Goal: Find specific page/section: Find specific page/section

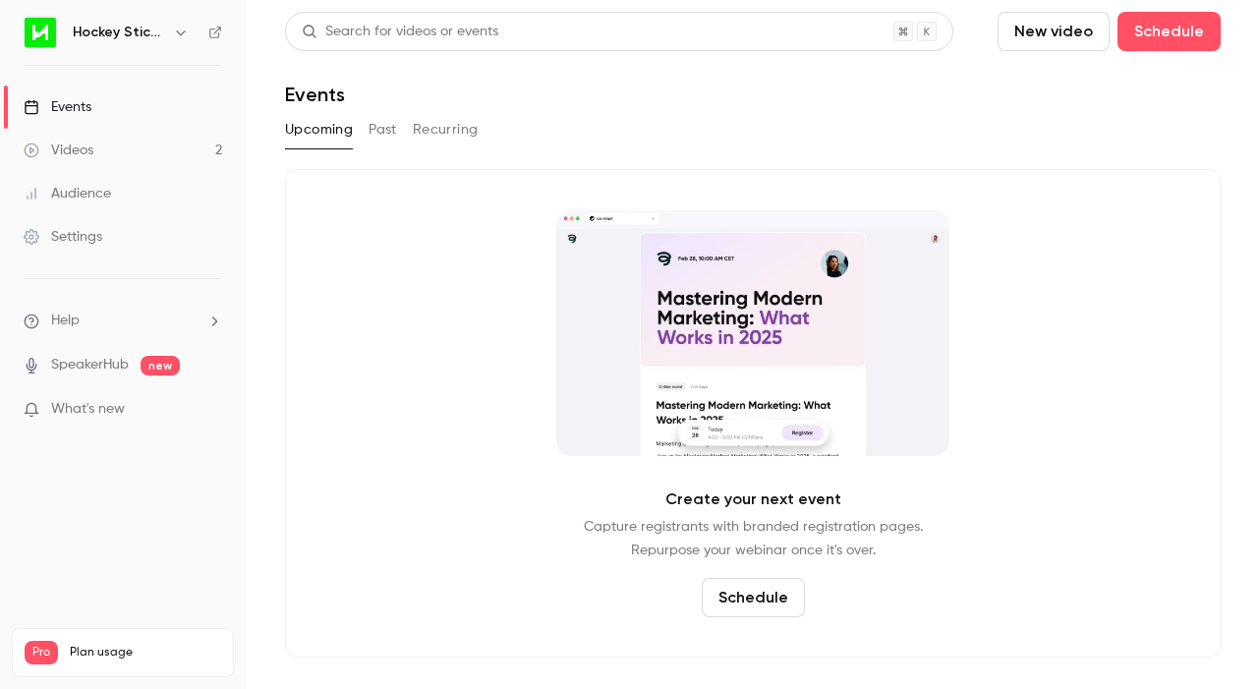
click at [374, 131] on button "Past" at bounding box center [383, 129] width 28 height 31
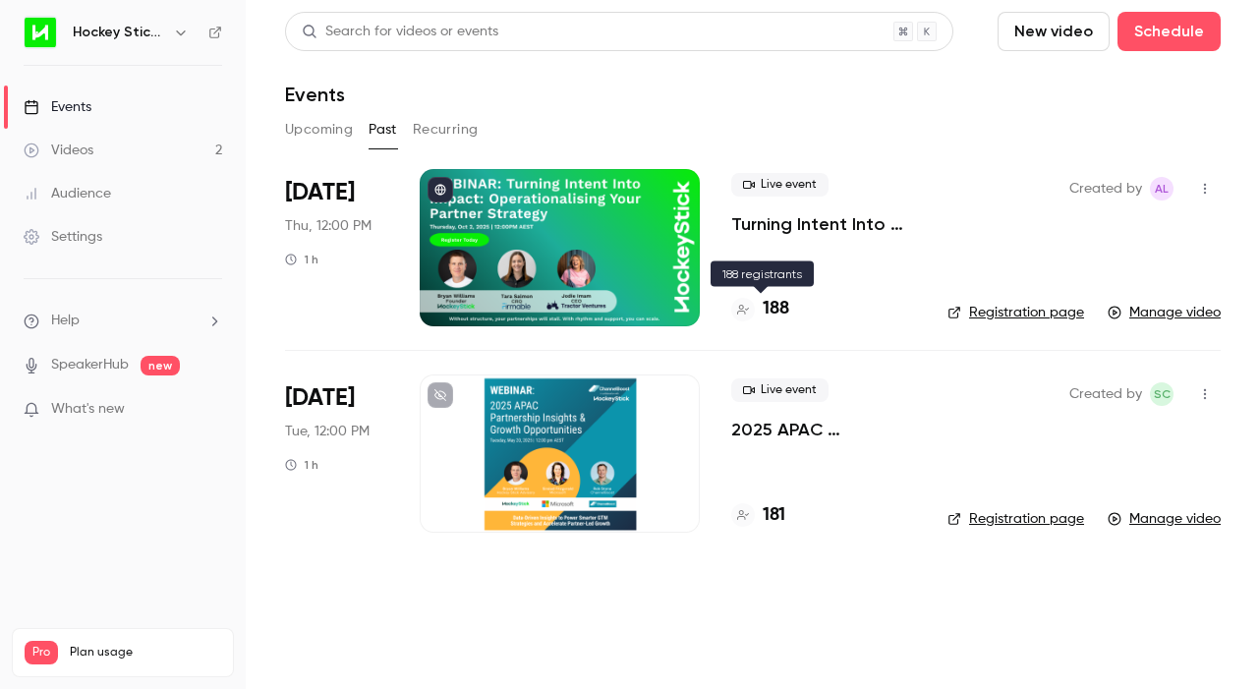
click at [767, 312] on h4 "188" at bounding box center [776, 309] width 27 height 27
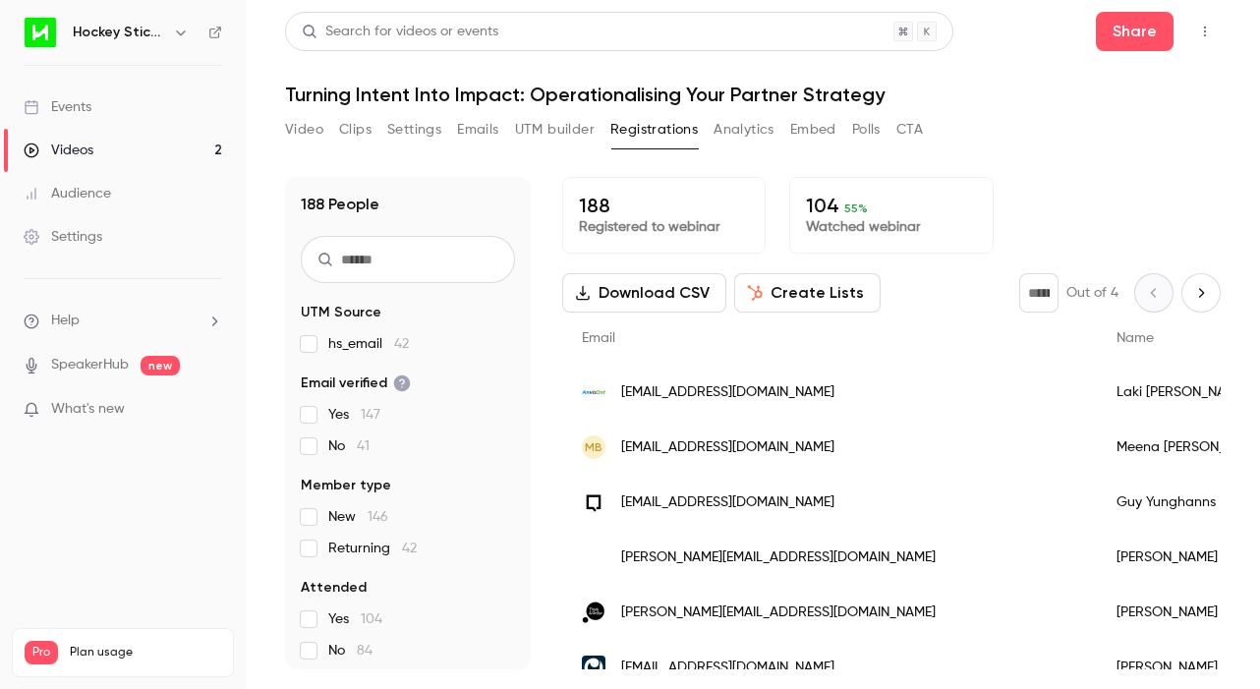
click at [391, 257] on input "text" at bounding box center [408, 259] width 214 height 47
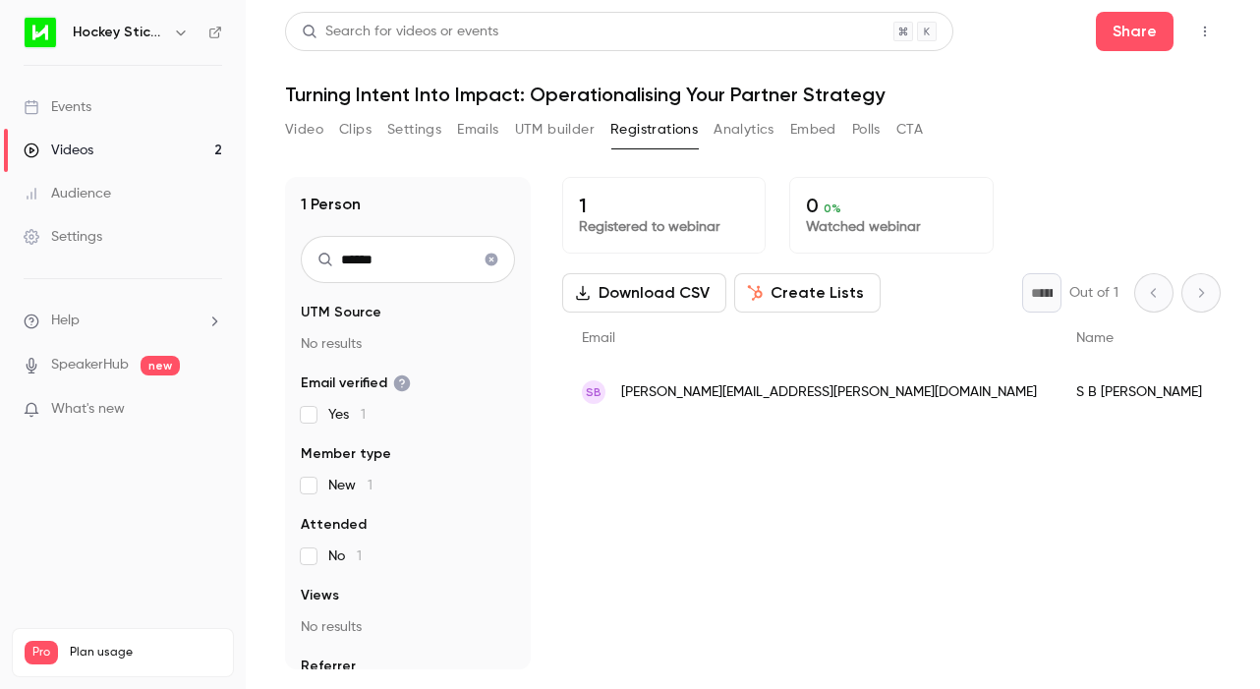
type input "******"
